Goal: Communication & Community: Answer question/provide support

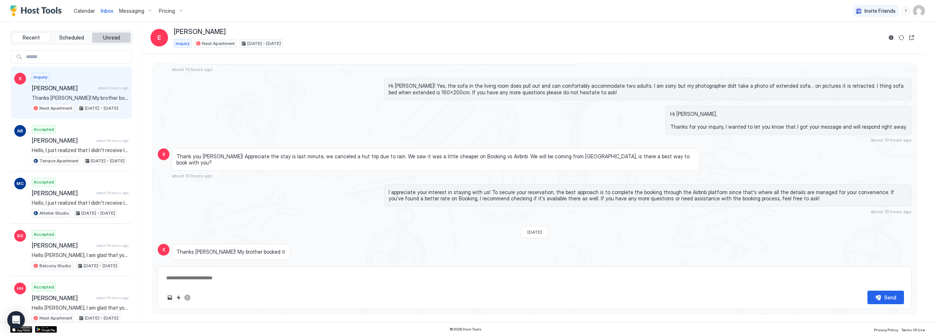
click at [118, 42] on button "Unread" at bounding box center [111, 37] width 39 height 10
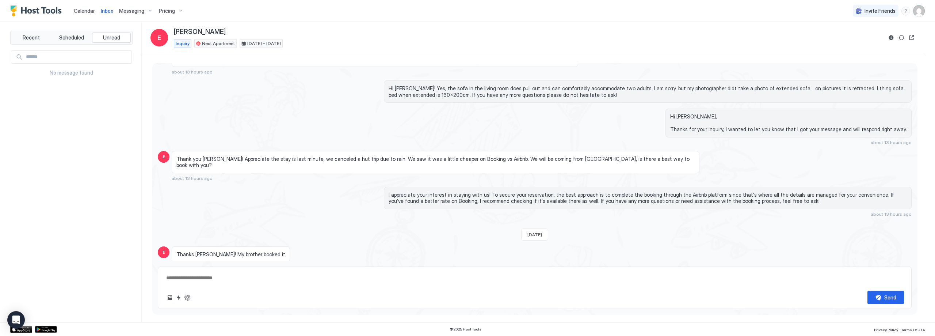
scroll to position [38, 0]
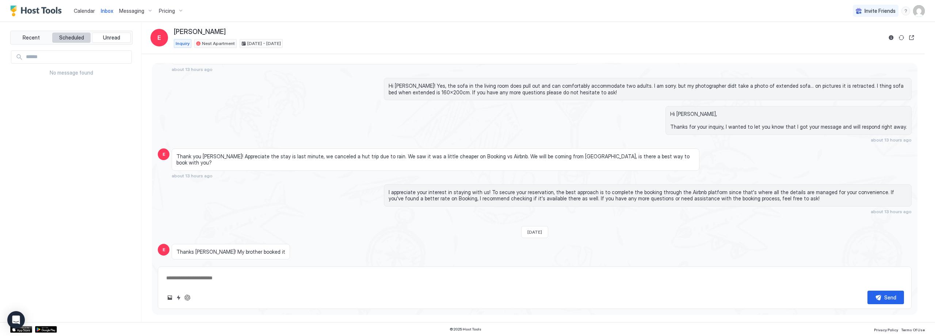
click at [67, 39] on span "Scheduled" at bounding box center [71, 37] width 25 height 7
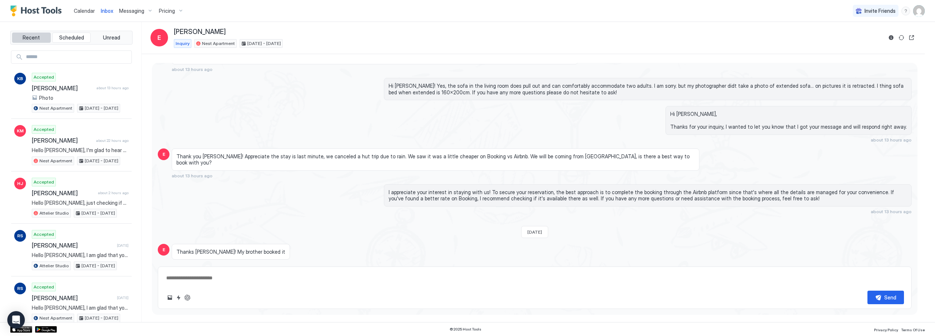
click at [29, 39] on span "Recent" at bounding box center [31, 37] width 17 height 7
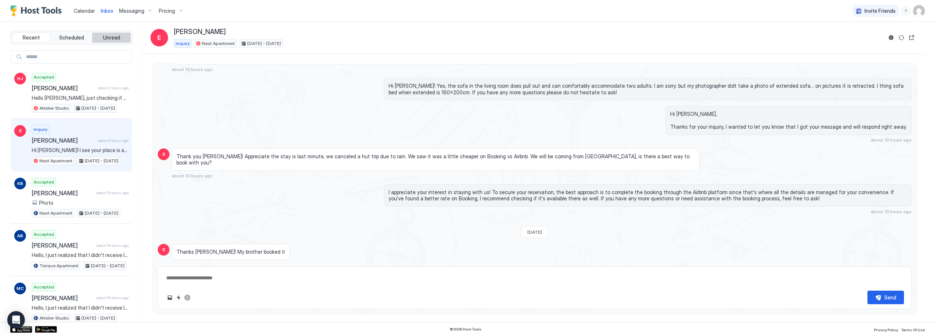
click at [92, 39] on button "Unread" at bounding box center [111, 37] width 39 height 10
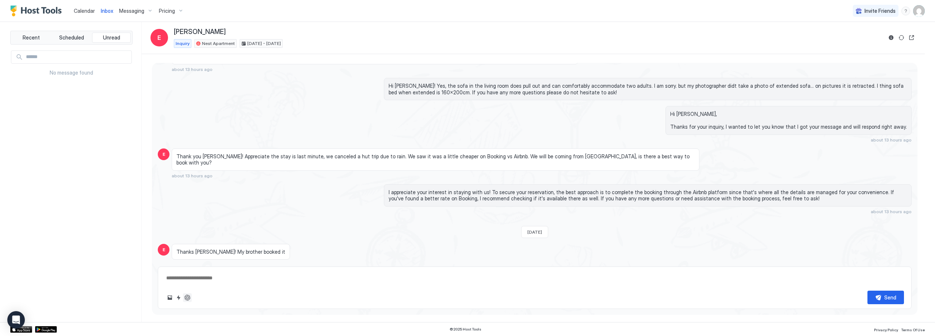
click at [189, 297] on button "ChatGPT Auto Reply" at bounding box center [187, 297] width 9 height 9
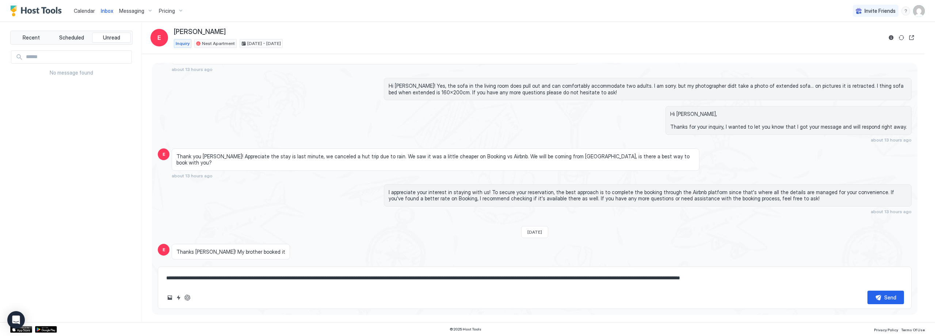
click at [309, 278] on textarea "**********" at bounding box center [534, 278] width 738 height 14
type textarea "**********"
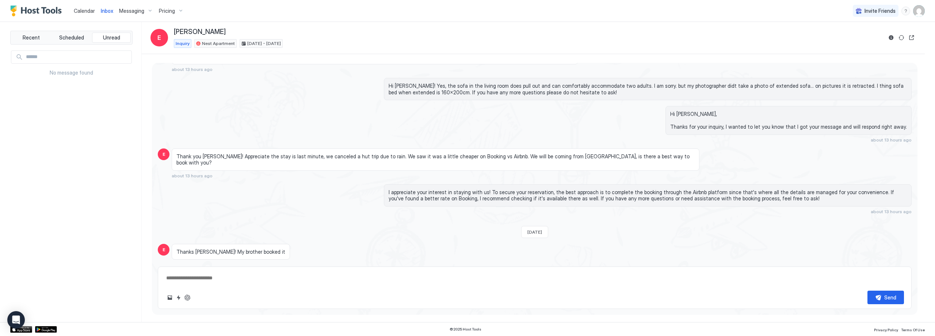
click at [109, 14] on link "Inbox" at bounding box center [107, 11] width 12 height 8
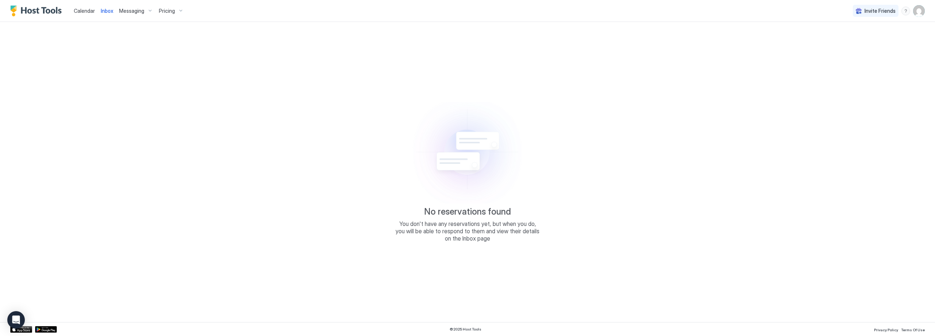
click at [106, 11] on span "Inbox" at bounding box center [107, 11] width 12 height 6
click at [92, 10] on span "Calendar" at bounding box center [84, 11] width 21 height 6
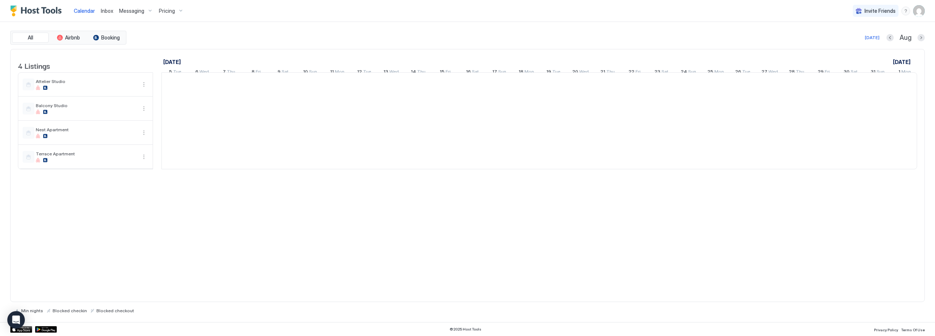
scroll to position [0, 406]
click at [108, 11] on span "Inbox" at bounding box center [107, 11] width 12 height 6
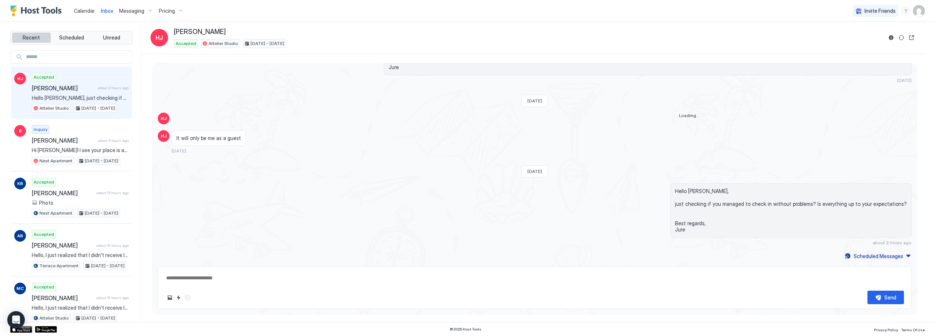
click at [37, 40] on span "Recent" at bounding box center [31, 37] width 17 height 7
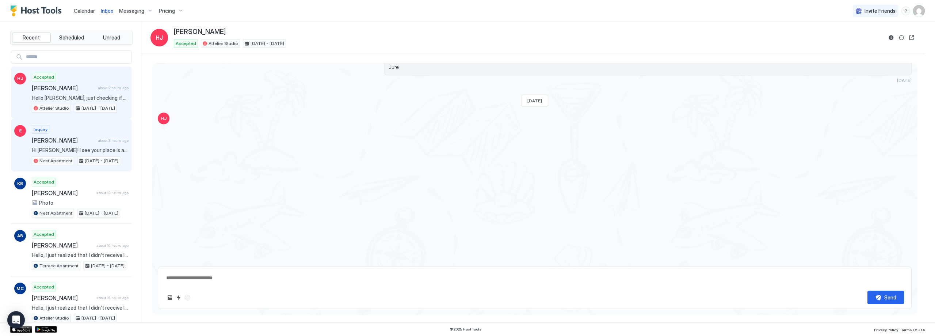
scroll to position [37, 0]
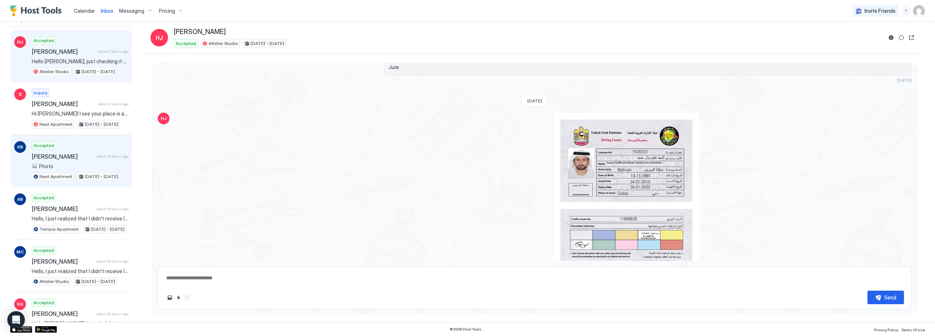
click at [80, 145] on div "Accepted [PERSON_NAME] about 13 hours ago Photo Nest Apartment [DATE] - [DATE]" at bounding box center [80, 161] width 97 height 40
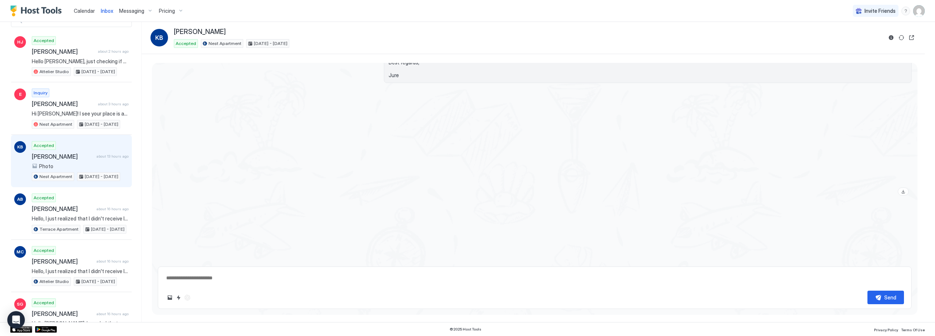
scroll to position [654, 0]
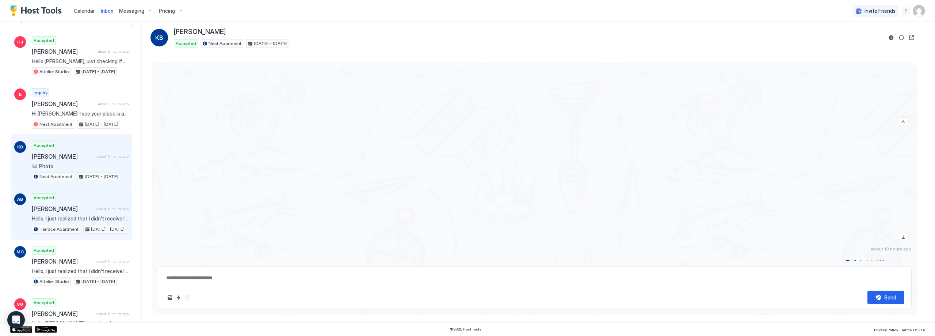
click at [97, 203] on div "Accepted [PERSON_NAME] about 16 hours ago Hello, I just realized that I didn't …" at bounding box center [80, 213] width 97 height 40
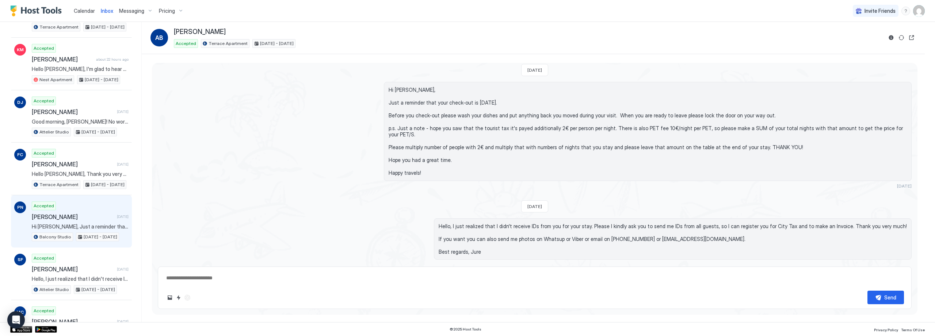
scroll to position [621, 0]
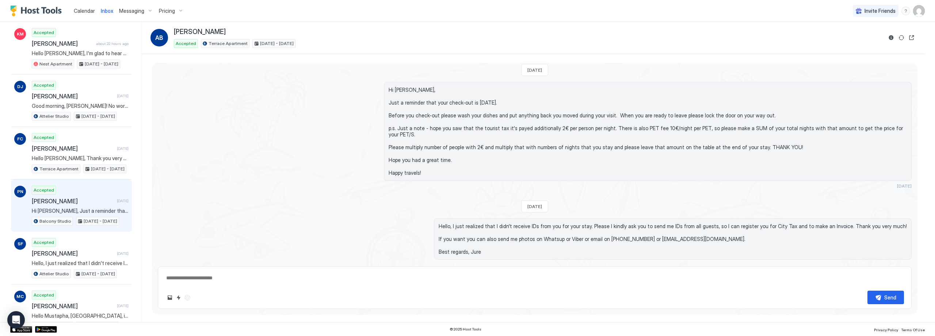
click at [69, 200] on span "[PERSON_NAME]" at bounding box center [73, 200] width 82 height 7
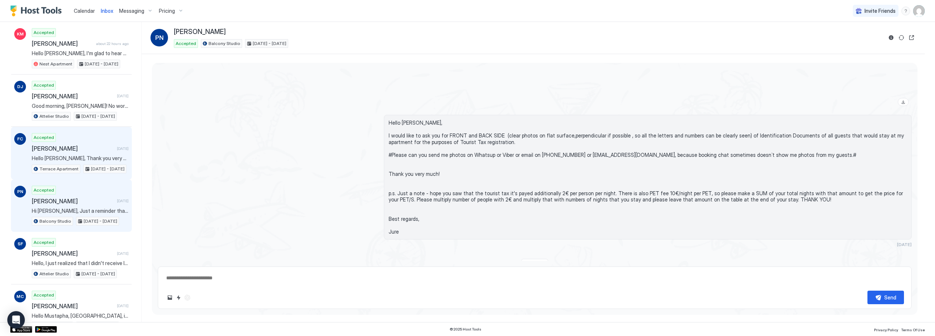
scroll to position [1026, 0]
